Goal: Task Accomplishment & Management: Manage account settings

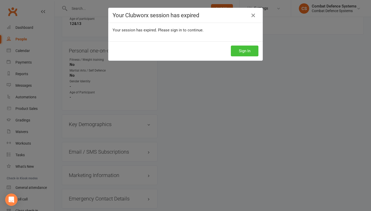
click at [243, 54] on button "Sign In" at bounding box center [245, 51] width 28 height 11
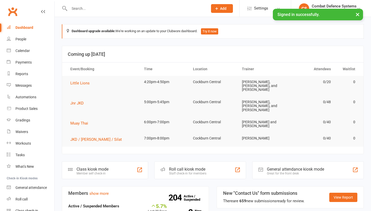
click at [76, 9] on input "text" at bounding box center [136, 8] width 136 height 7
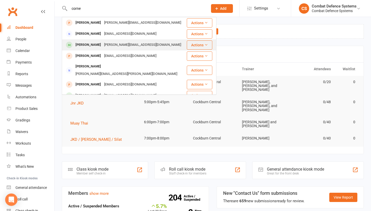
type input "corne"
click at [88, 44] on div "[PERSON_NAME]" at bounding box center [88, 44] width 29 height 7
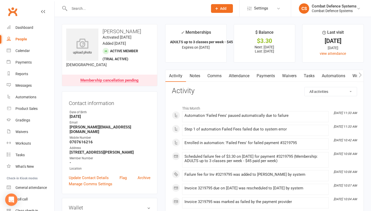
click at [83, 7] on input "text" at bounding box center [136, 8] width 136 height 7
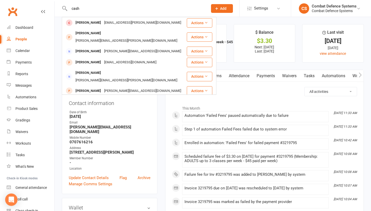
type input "cash"
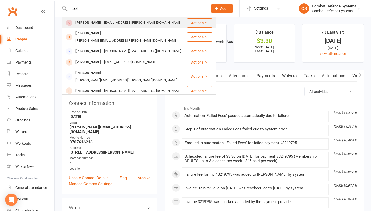
drag, startPoint x: 85, startPoint y: 17, endPoint x: 95, endPoint y: 23, distance: 11.9
click at [95, 23] on div "[PERSON_NAME]" at bounding box center [88, 22] width 29 height 7
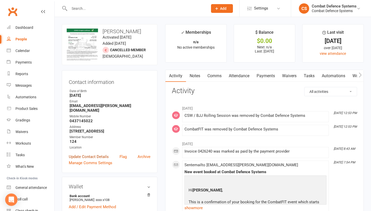
click at [89, 154] on link "Update Contact Details" at bounding box center [89, 157] width 40 height 6
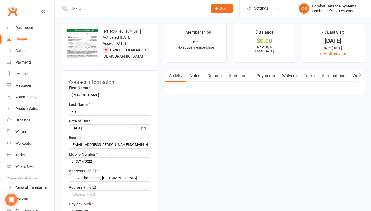
scroll to position [24, 0]
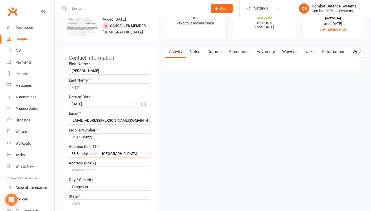
drag, startPoint x: 120, startPoint y: 154, endPoint x: 63, endPoint y: 145, distance: 58.3
type input "[STREET_ADDRESS][PERSON_NAME]"
drag, startPoint x: 90, startPoint y: 187, endPoint x: 54, endPoint y: 187, distance: 36.0
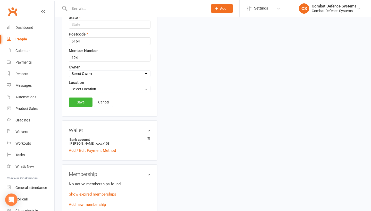
scroll to position [206, 0]
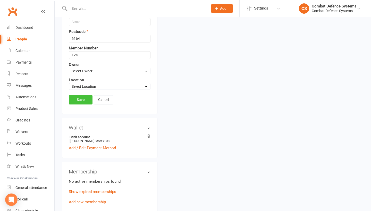
type input "Winthrop"
click at [84, 101] on link "Save" at bounding box center [81, 99] width 24 height 9
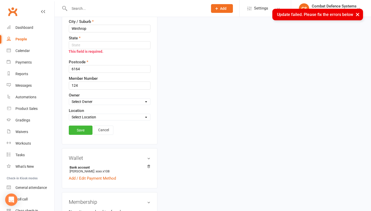
scroll to position [182, 0]
click at [86, 48] on div "This field is required." at bounding box center [107, 52] width 87 height 10
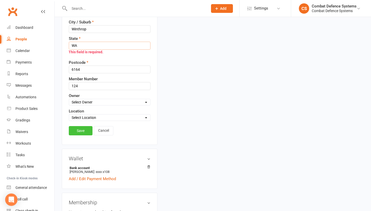
type input "WA"
click at [88, 132] on link "Save" at bounding box center [81, 130] width 24 height 9
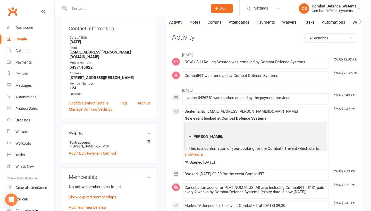
scroll to position [45, 0]
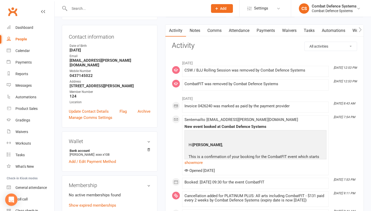
click at [290, 31] on link "Waivers" at bounding box center [289, 31] width 22 height 12
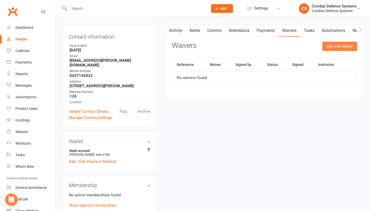
click at [326, 45] on button "Sign new Waiver" at bounding box center [339, 46] width 35 height 9
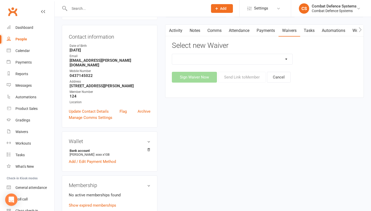
select select "12836"
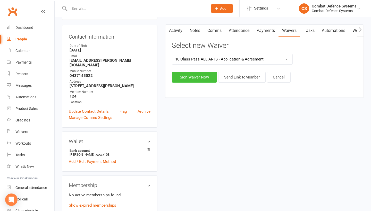
click at [208, 76] on button "Sign Waiver Now" at bounding box center [194, 77] width 45 height 11
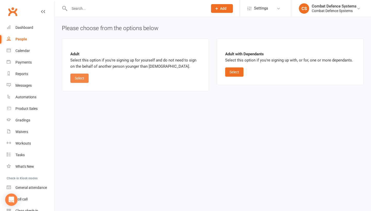
click at [78, 81] on button "Select" at bounding box center [79, 78] width 18 height 9
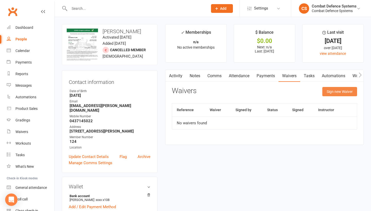
click at [327, 90] on button "Sign new Waiver" at bounding box center [339, 91] width 35 height 9
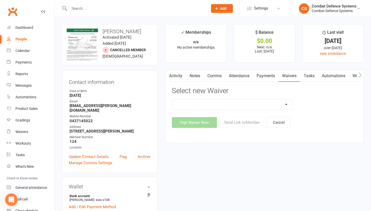
select select "5361"
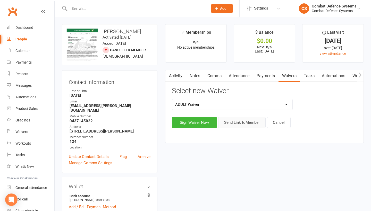
click at [246, 122] on button "Send Link to Member" at bounding box center [241, 122] width 47 height 11
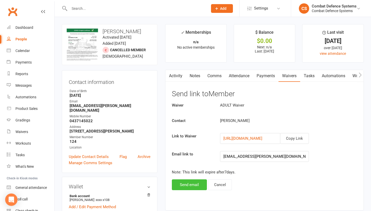
click at [185, 183] on button "Send email" at bounding box center [189, 184] width 35 height 11
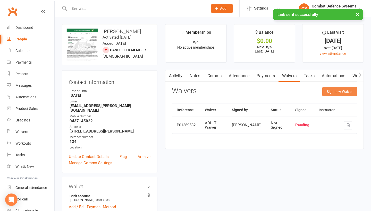
click at [325, 89] on button "Sign new Waiver" at bounding box center [339, 91] width 35 height 9
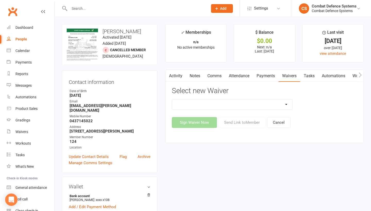
select select "12836"
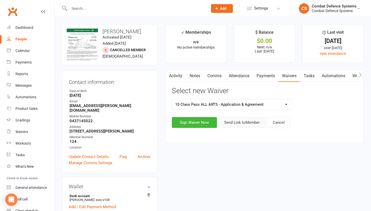
click at [237, 123] on button "Send Link to Member" at bounding box center [241, 122] width 47 height 11
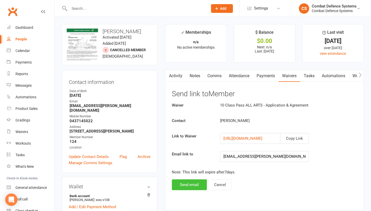
click at [194, 183] on button "Send email" at bounding box center [189, 184] width 35 height 11
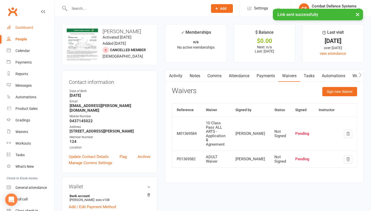
click at [23, 27] on div "Dashboard" at bounding box center [24, 27] width 18 height 4
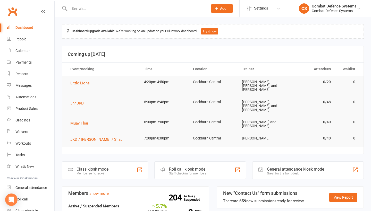
click at [85, 12] on input "text" at bounding box center [136, 8] width 136 height 7
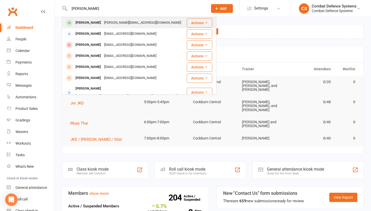
type input "[PERSON_NAME]"
click at [92, 22] on div "[PERSON_NAME]" at bounding box center [88, 22] width 29 height 7
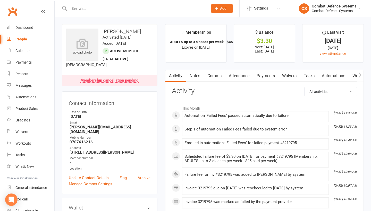
click at [266, 76] on link "Payments" at bounding box center [265, 76] width 25 height 12
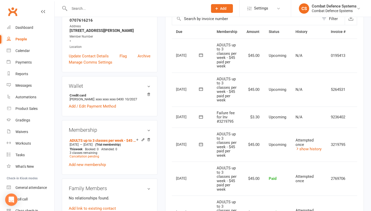
scroll to position [0, 21]
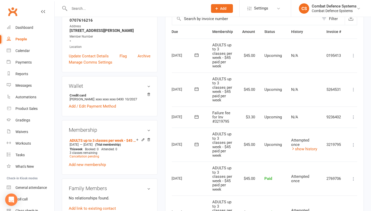
click at [353, 142] on icon at bounding box center [353, 144] width 5 height 5
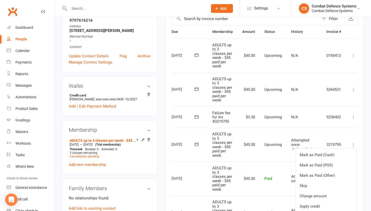
scroll to position [0, 22]
click at [333, 162] on link "Mark as Paid (POS)" at bounding box center [325, 165] width 61 height 10
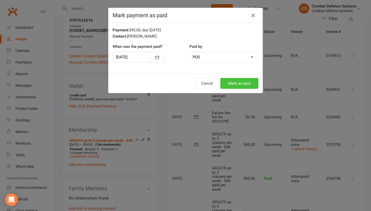
click at [244, 84] on button "Mark as paid" at bounding box center [239, 83] width 38 height 11
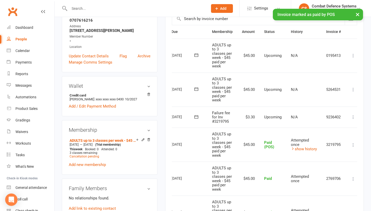
click at [354, 115] on icon at bounding box center [352, 117] width 5 height 5
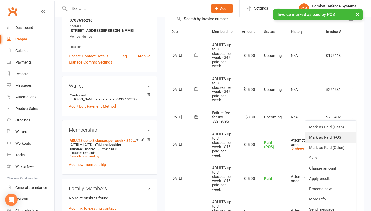
click at [343, 136] on link "Mark as Paid (POS)" at bounding box center [330, 137] width 51 height 10
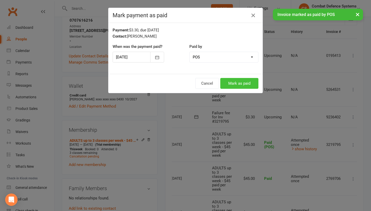
click at [249, 83] on button "Mark as paid" at bounding box center [239, 83] width 38 height 11
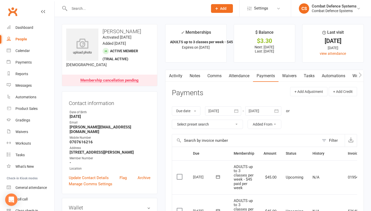
scroll to position [0, 0]
click at [30, 27] on div "Dashboard" at bounding box center [24, 27] width 18 height 4
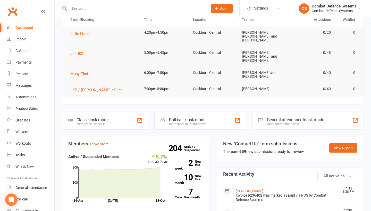
scroll to position [117, 0]
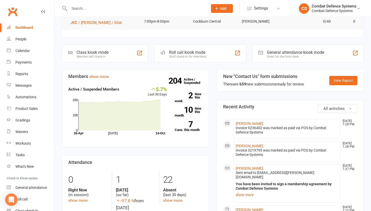
click at [92, 7] on input "text" at bounding box center [136, 8] width 136 height 7
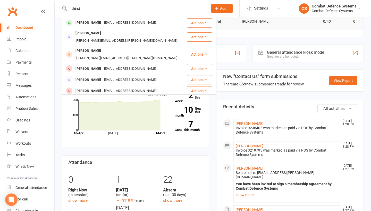
type input "thirst"
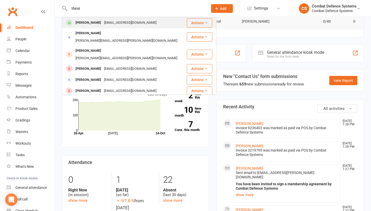
drag, startPoint x: 92, startPoint y: 7, endPoint x: 92, endPoint y: 23, distance: 15.5
click at [92, 23] on div "[PERSON_NAME]" at bounding box center [88, 22] width 29 height 7
